Goal: Information Seeking & Learning: Learn about a topic

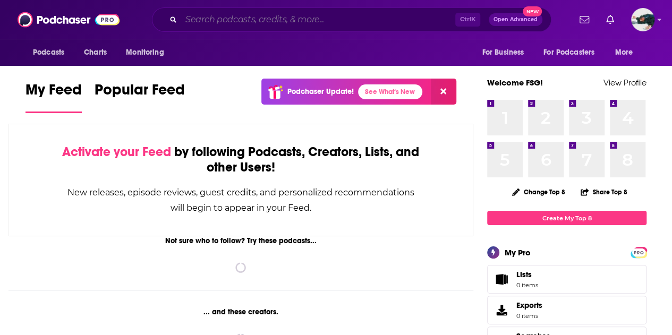
click at [300, 24] on input "Search podcasts, credits, & more..." at bounding box center [318, 19] width 274 height 17
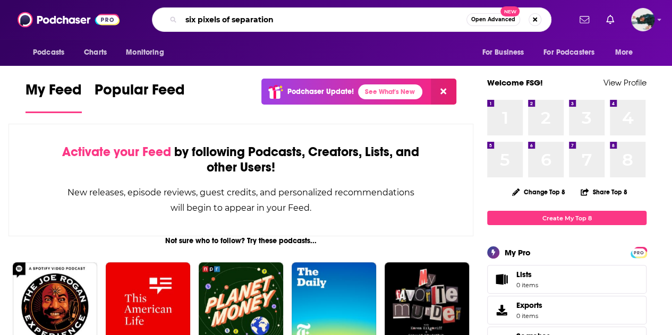
type input "six pixels of separation"
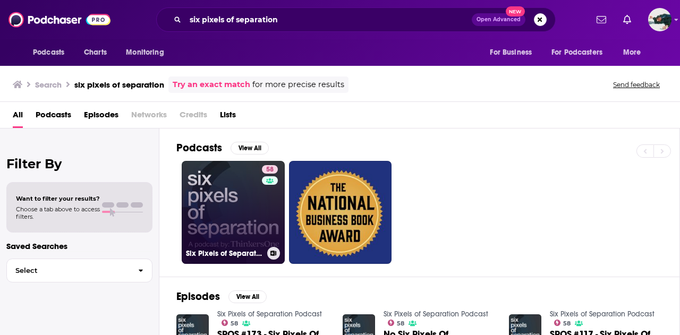
click at [235, 197] on link "58 Six Pixels of Separation Podcast" at bounding box center [233, 212] width 103 height 103
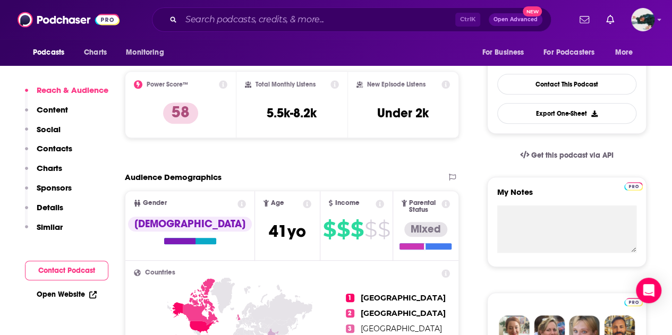
scroll to position [256, 0]
